Goal: Information Seeking & Learning: Understand process/instructions

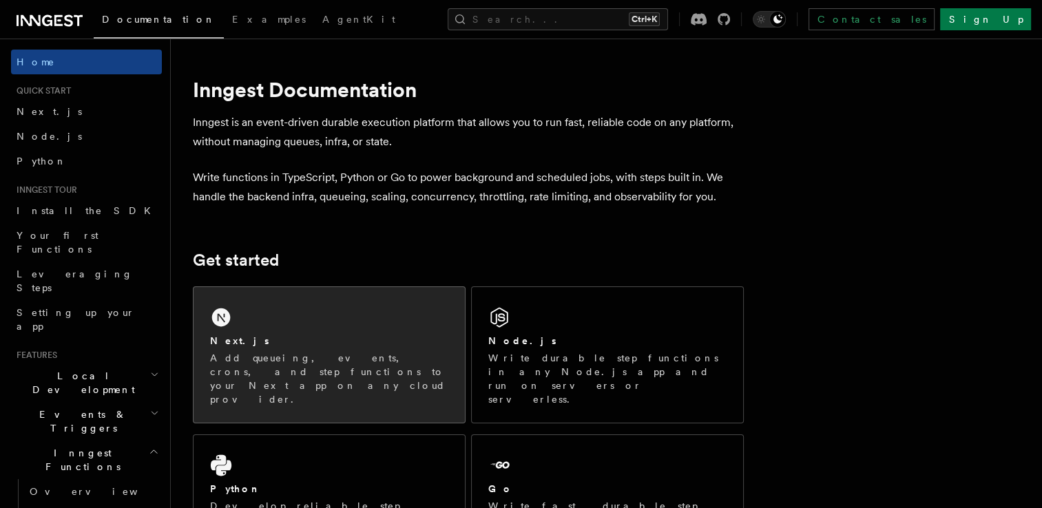
click at [338, 335] on div "Next.js" at bounding box center [329, 341] width 238 height 14
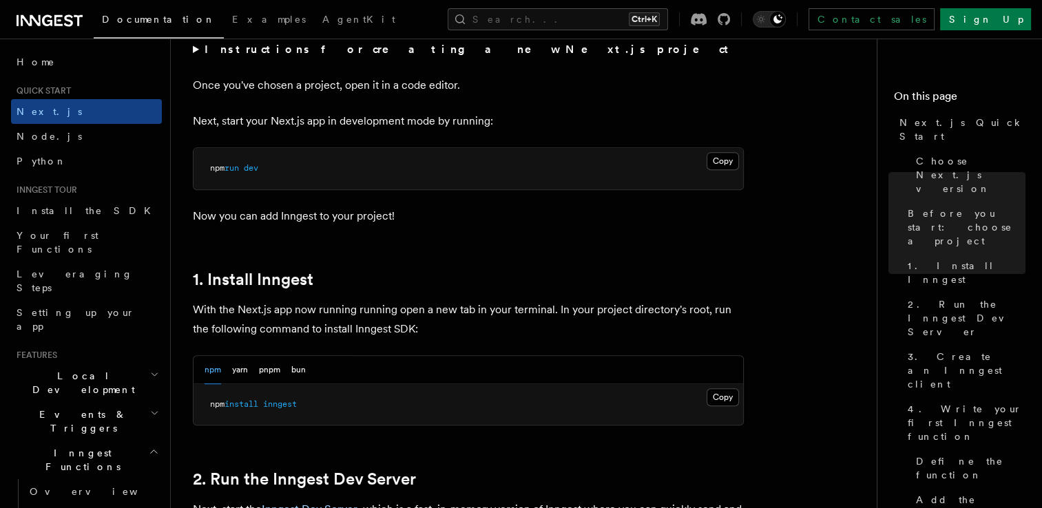
scroll to position [354, 0]
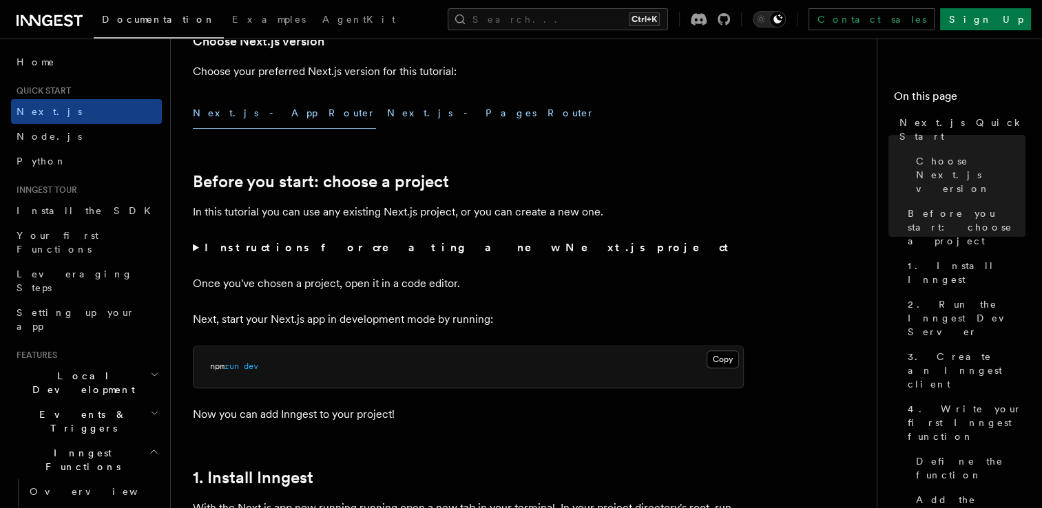
click at [387, 107] on button "Next.js - Pages Router" at bounding box center [491, 113] width 208 height 31
click at [243, 114] on button "Next.js - App Router" at bounding box center [284, 113] width 183 height 31
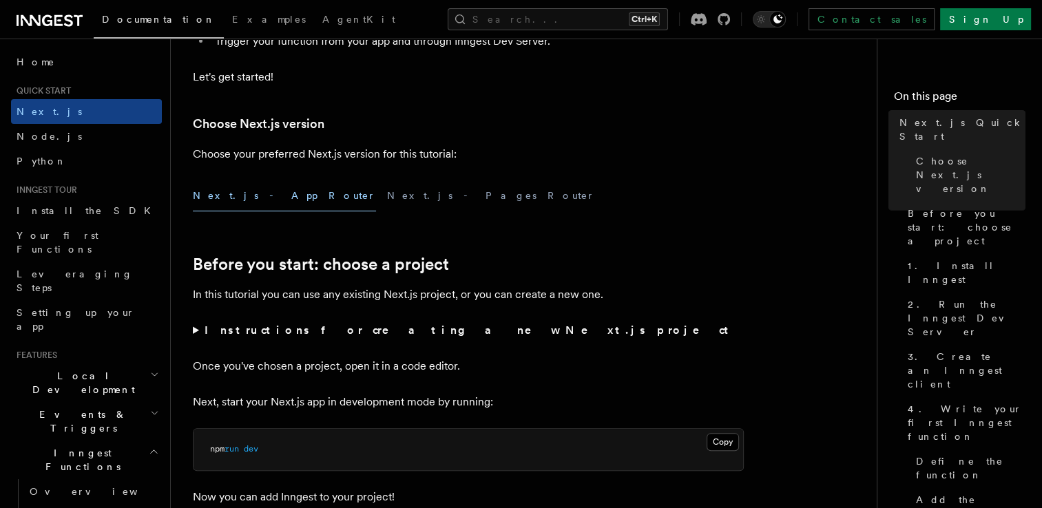
scroll to position [278, 0]
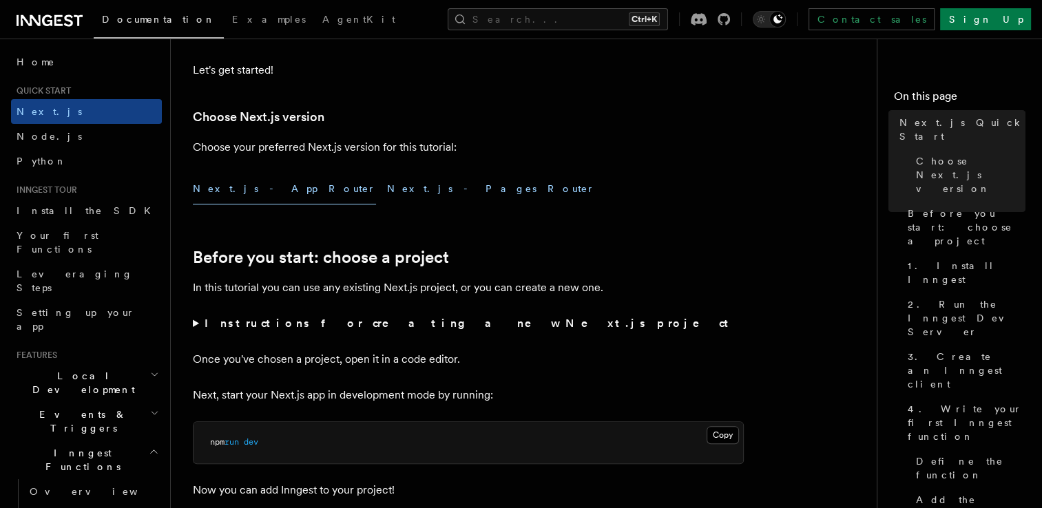
click at [387, 192] on button "Next.js - Pages Router" at bounding box center [491, 189] width 208 height 31
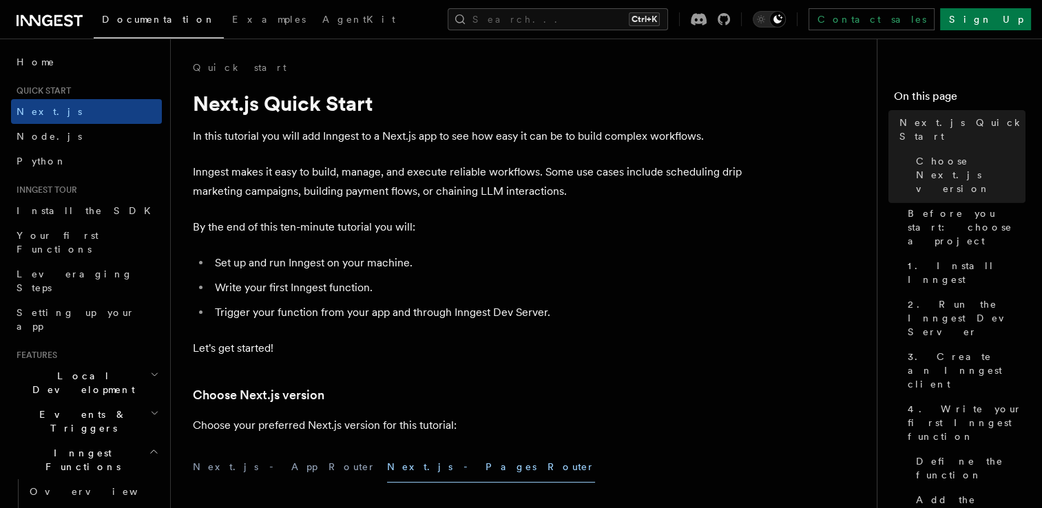
scroll to position [72, 0]
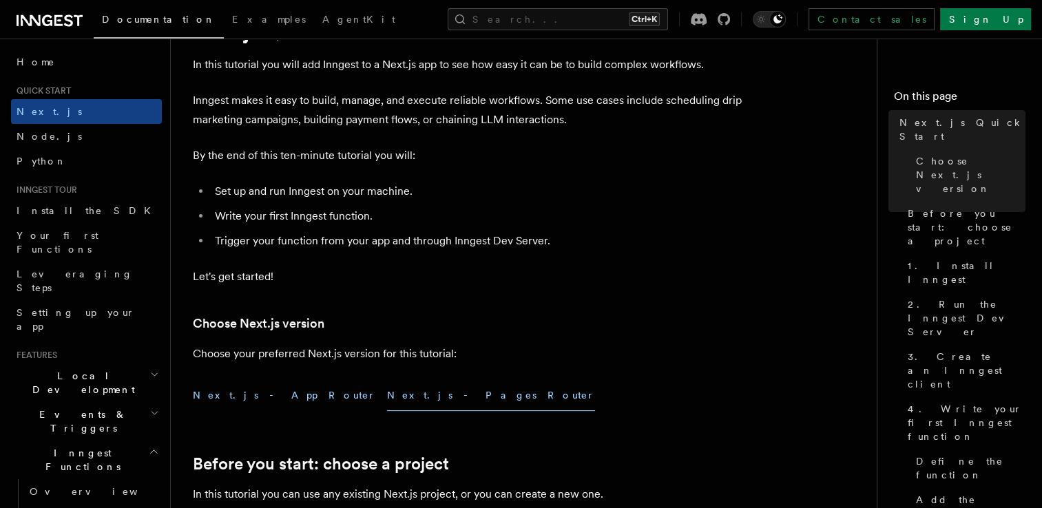
click at [242, 395] on button "Next.js - App Router" at bounding box center [284, 395] width 183 height 31
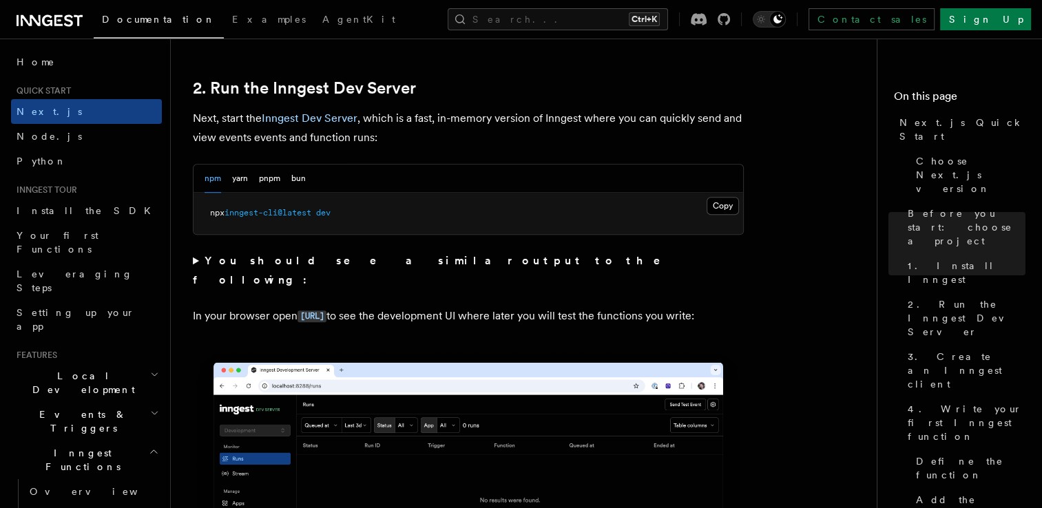
scroll to position [945, 0]
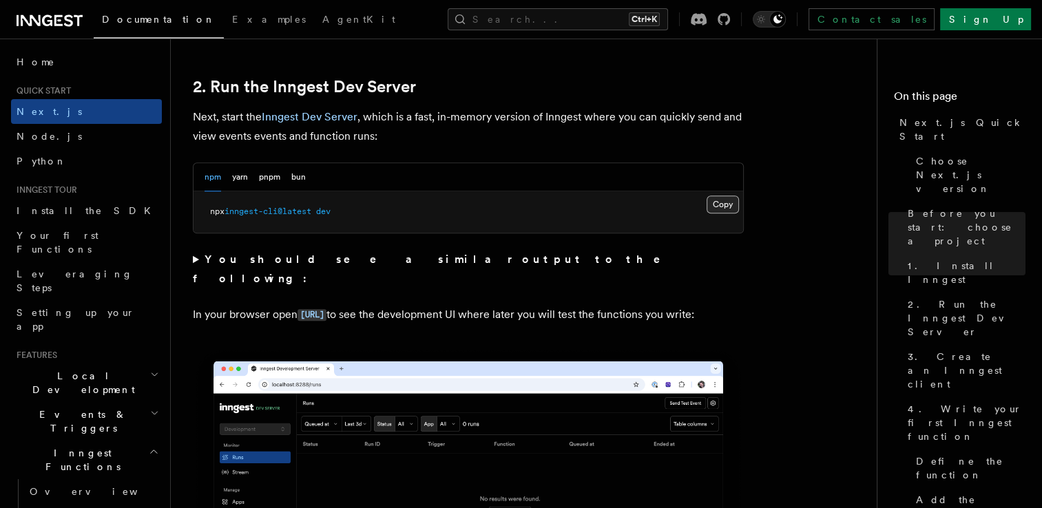
click at [714, 207] on button "Copy Copied" at bounding box center [723, 205] width 32 height 18
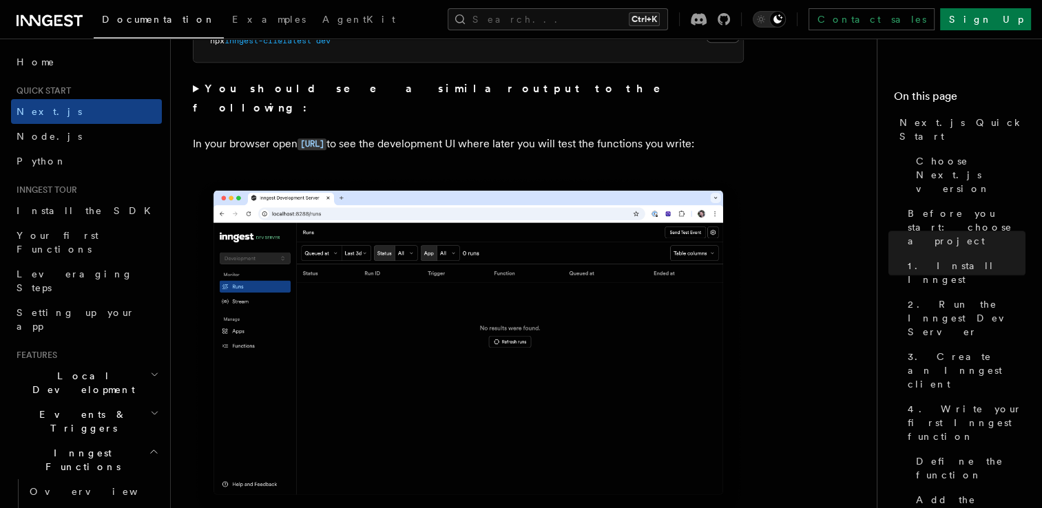
scroll to position [1119, 0]
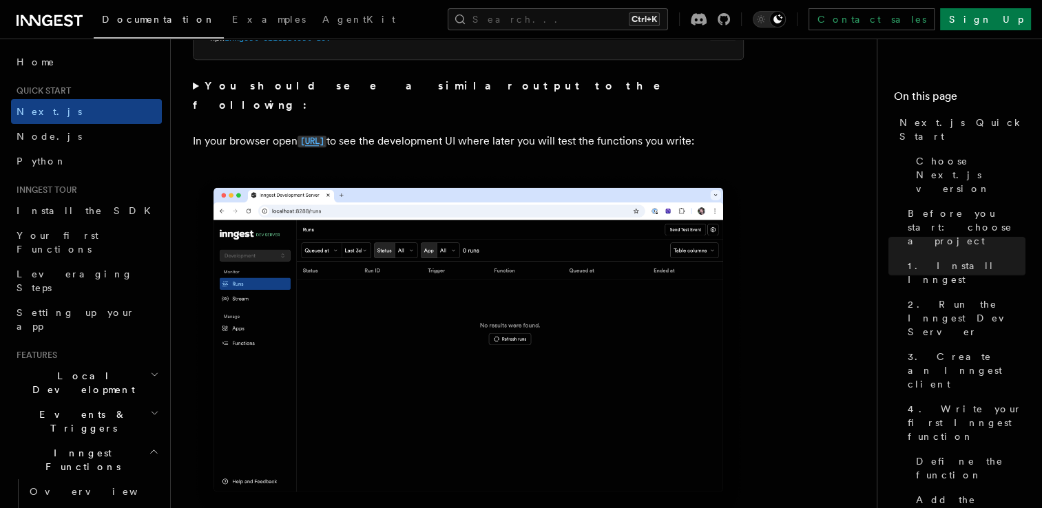
click at [327, 136] on code "[URL]" at bounding box center [312, 142] width 29 height 12
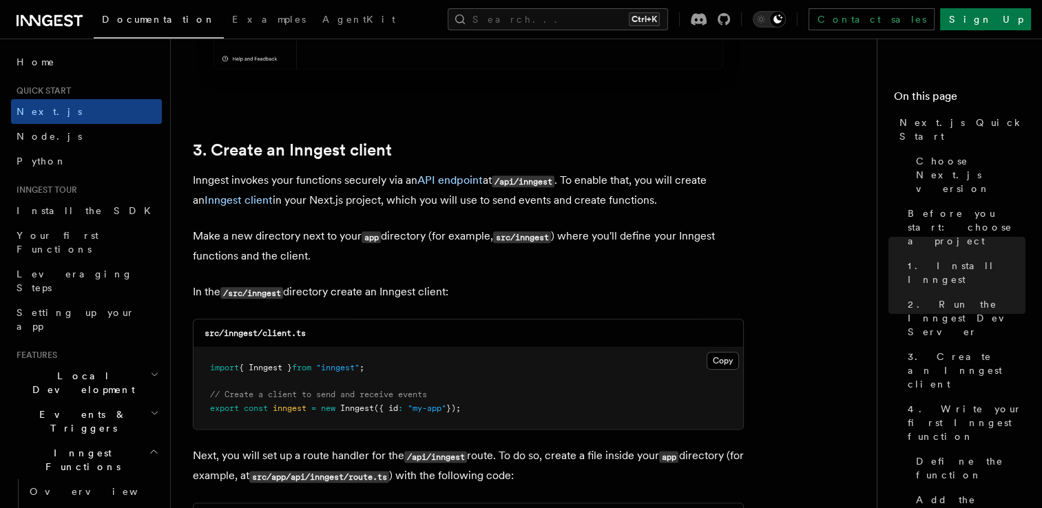
scroll to position [1591, 0]
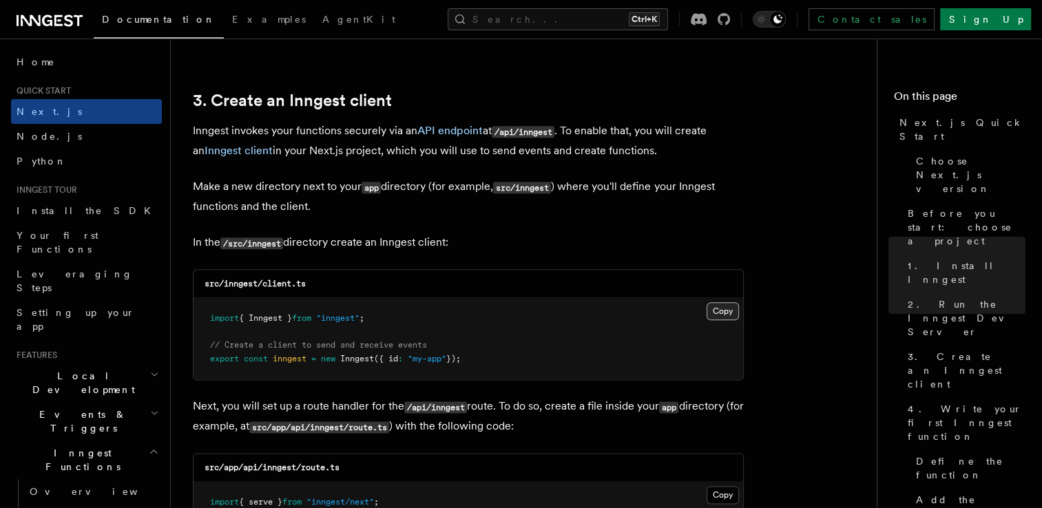
click at [730, 311] on button "Copy Copied" at bounding box center [723, 311] width 32 height 18
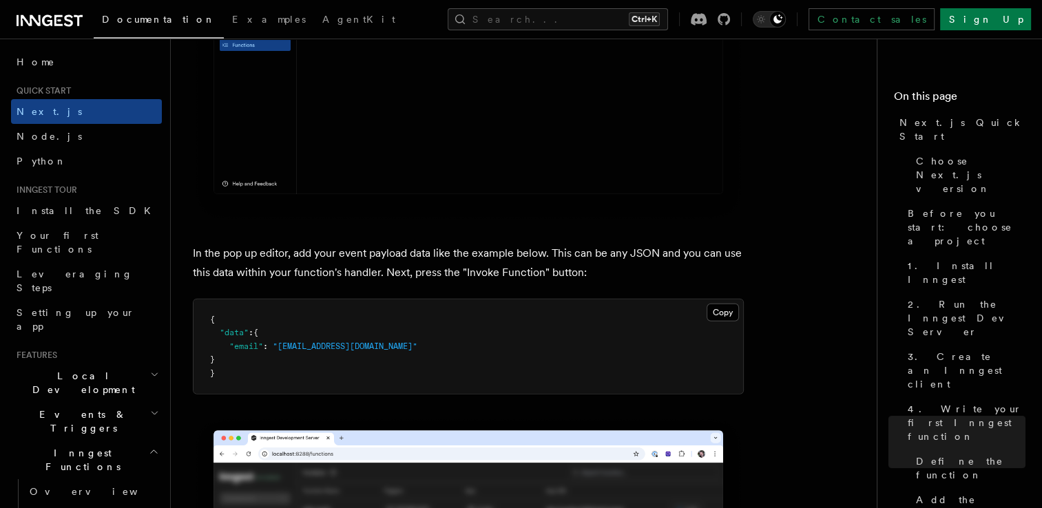
scroll to position [3956, 0]
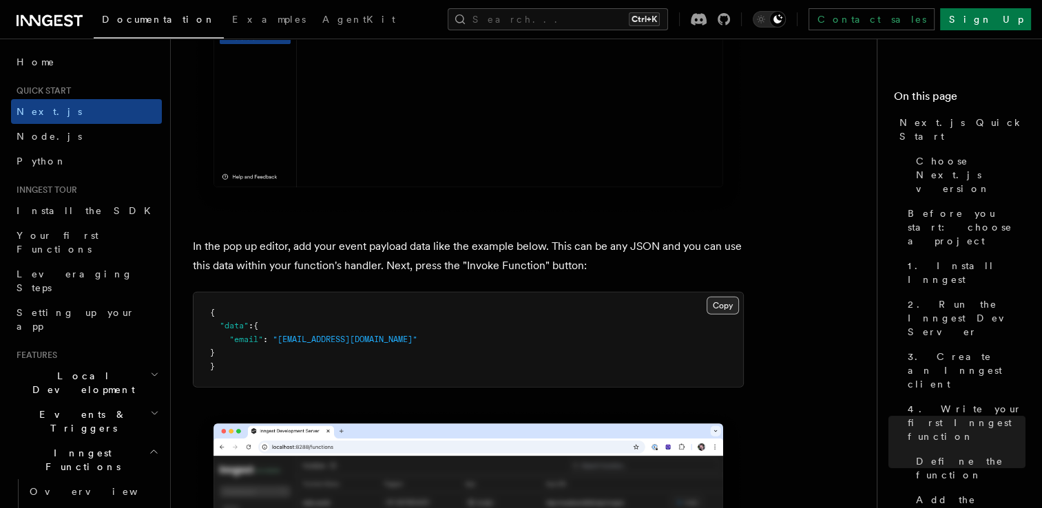
click at [723, 310] on button "Copy Copied" at bounding box center [723, 306] width 32 height 18
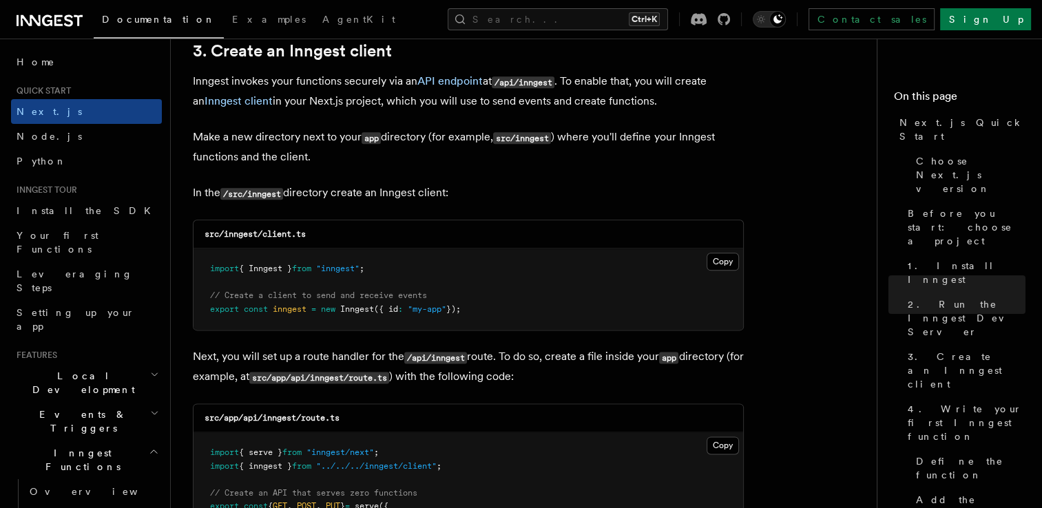
scroll to position [1860, 0]
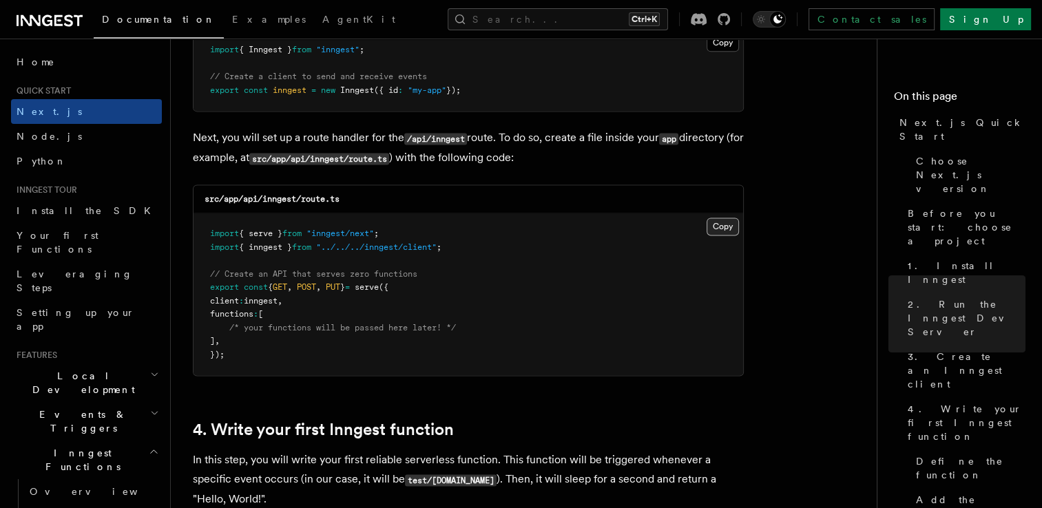
click at [726, 228] on button "Copy Copied" at bounding box center [723, 227] width 32 height 18
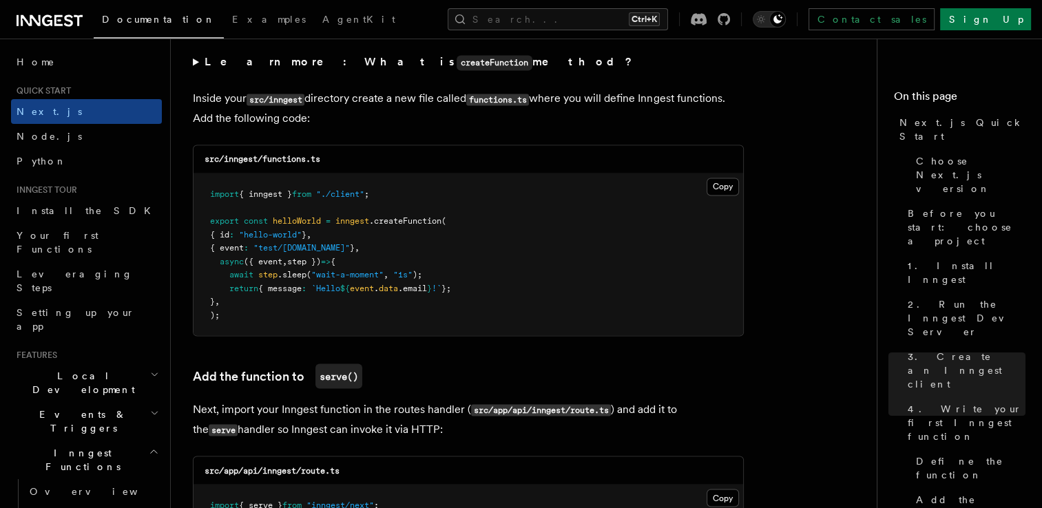
scroll to position [2413, 0]
click at [727, 192] on button "Copy Copied" at bounding box center [723, 185] width 32 height 18
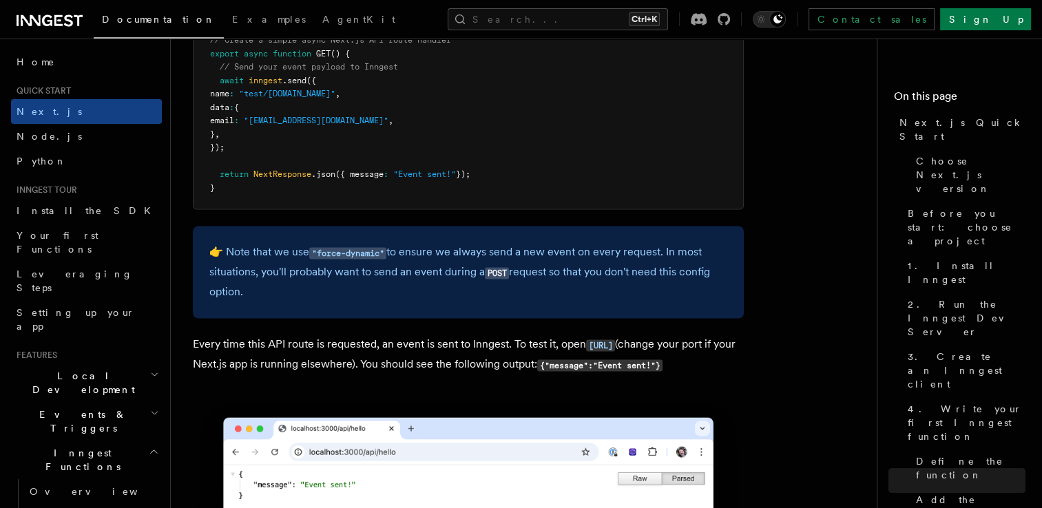
scroll to position [7412, 0]
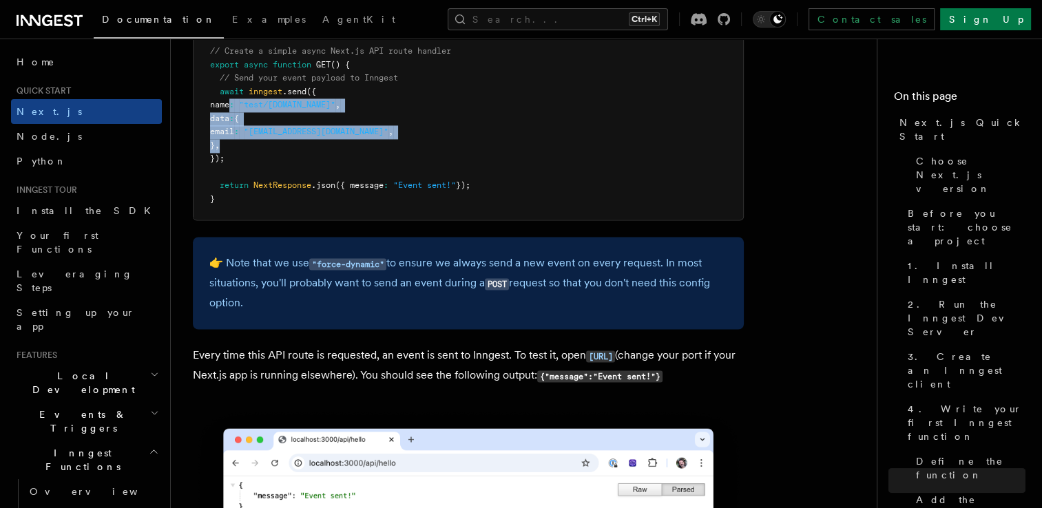
drag, startPoint x: 231, startPoint y: 108, endPoint x: 276, endPoint y: 154, distance: 63.3
click at [276, 154] on pre "import { NextResponse } from "next/server" ; import { inngest } from "../../../…" at bounding box center [469, 84] width 550 height 269
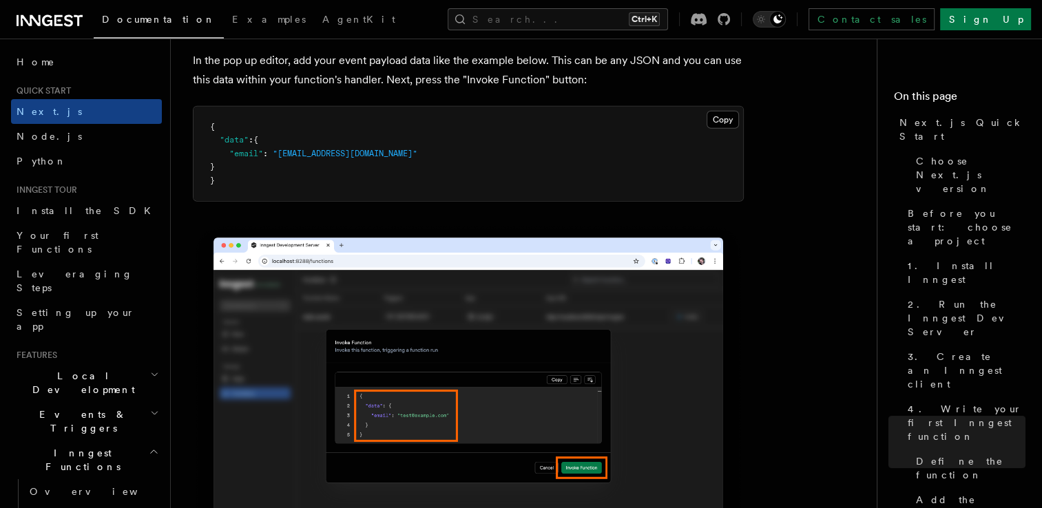
scroll to position [4147, 0]
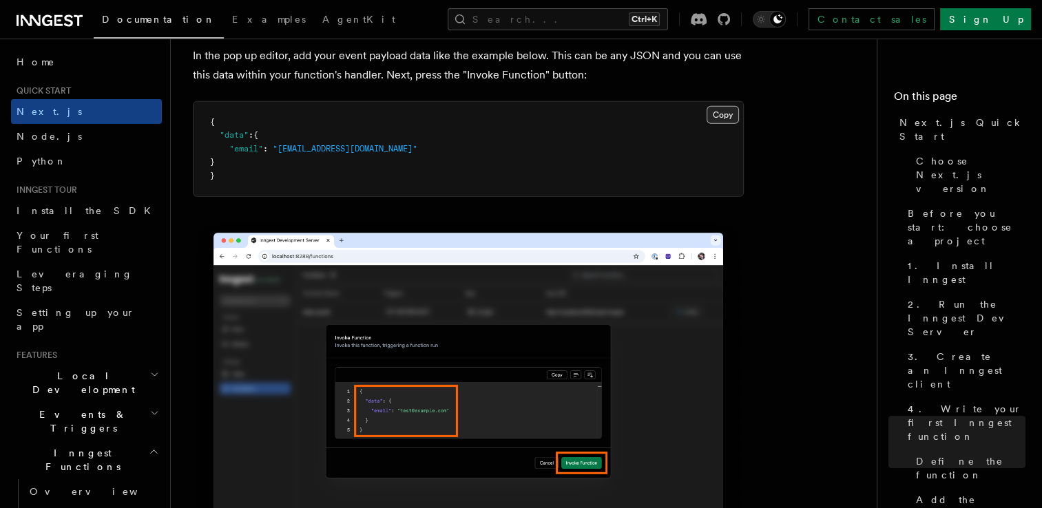
click at [725, 114] on button "Copy Copied" at bounding box center [723, 115] width 32 height 18
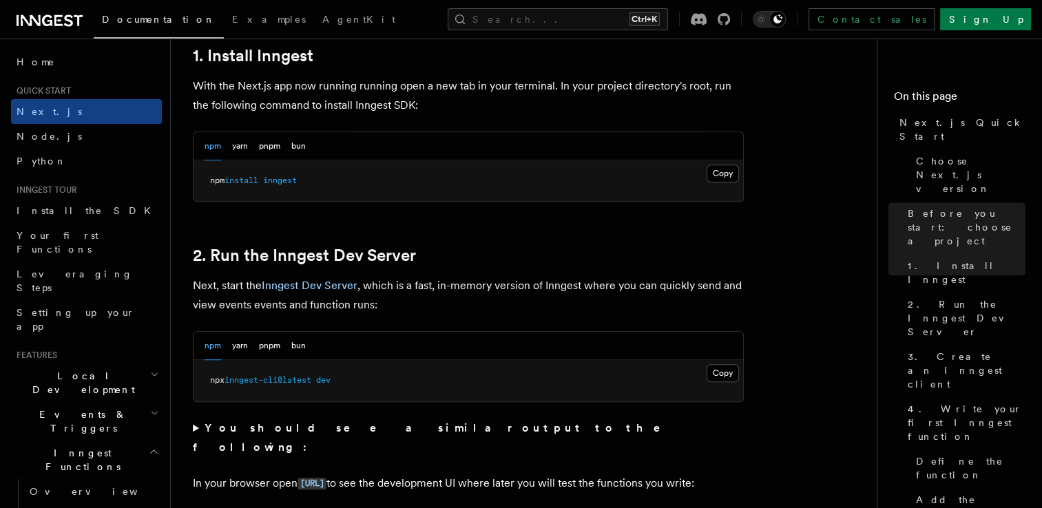
scroll to position [777, 0]
click at [304, 145] on button "bun" at bounding box center [298, 146] width 14 height 28
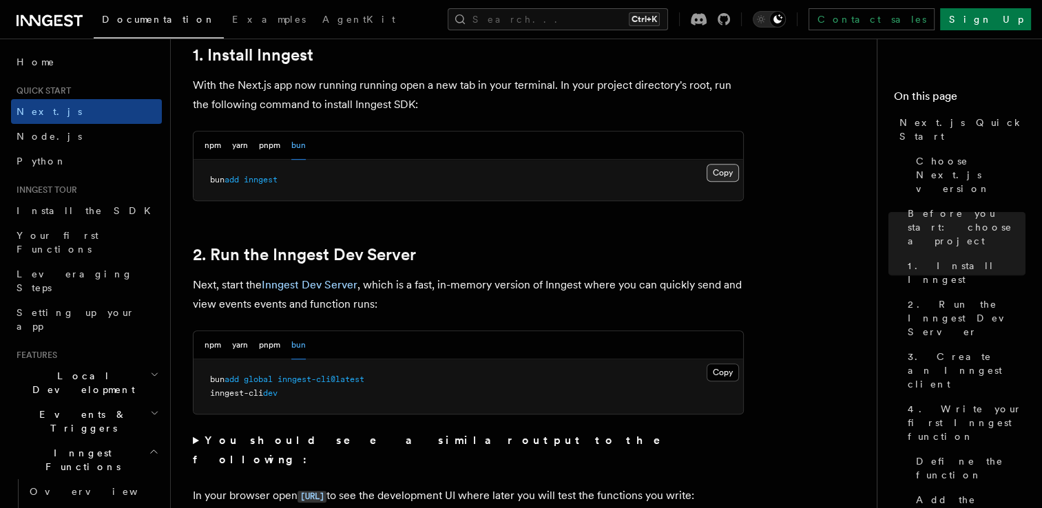
click at [717, 174] on button "Copy Copied" at bounding box center [723, 173] width 32 height 18
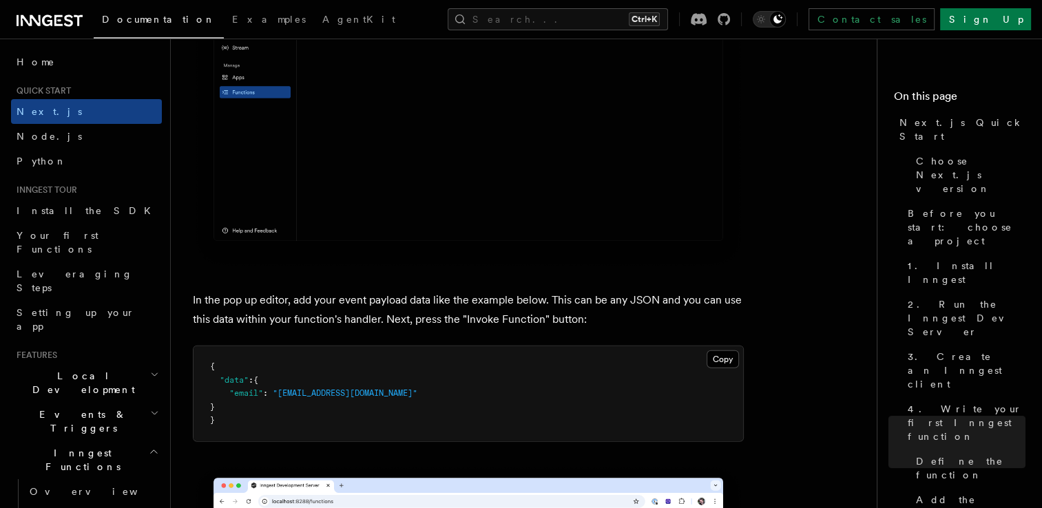
scroll to position [3959, 0]
